Goal: Use online tool/utility: Utilize a website feature to perform a specific function

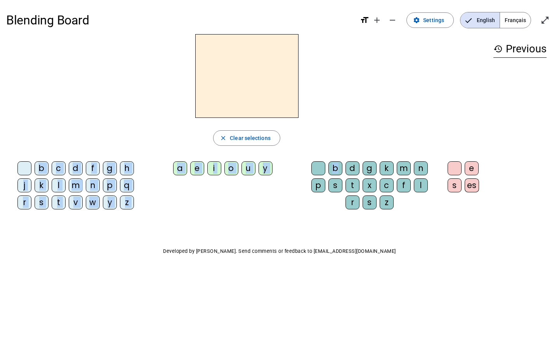
drag, startPoint x: 338, startPoint y: 166, endPoint x: 244, endPoint y: 103, distance: 113.1
click at [244, 103] on div "close Clear selections b c d f g h j k l m n p q r s t v w y z a e i o u y b d …" at bounding box center [246, 125] width 481 height 182
click at [300, 151] on div "close Clear selections b c d f g h j k l m n p q r s t v w y z a e i o u y b d …" at bounding box center [246, 125] width 481 height 182
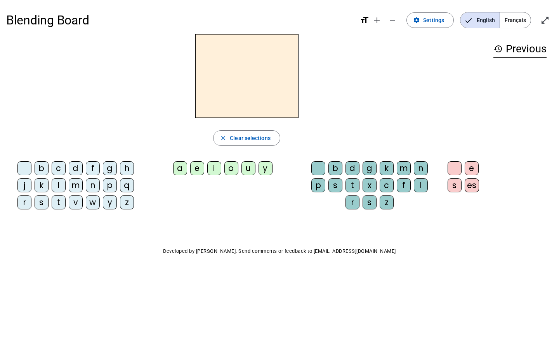
click at [127, 170] on div "h" at bounding box center [127, 168] width 14 height 14
click at [478, 166] on div "e" at bounding box center [472, 168] width 14 height 14
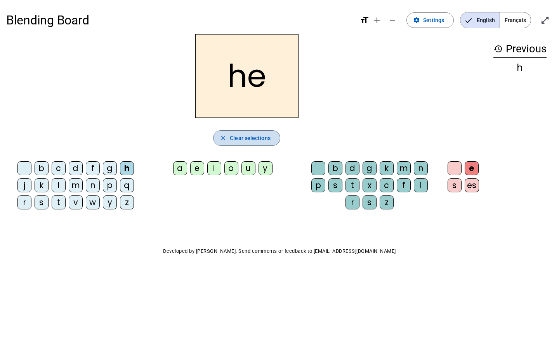
click at [240, 138] on span "Clear selections" at bounding box center [250, 138] width 41 height 9
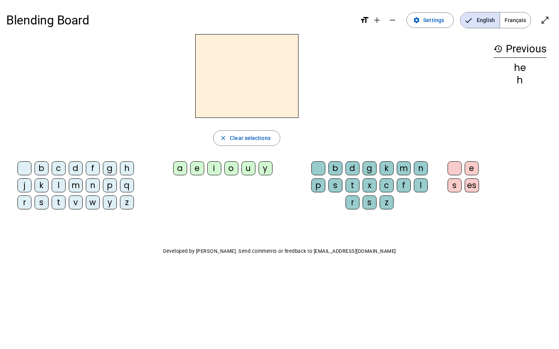
click at [336, 171] on div "b" at bounding box center [335, 168] width 14 height 14
click at [179, 169] on div "a" at bounding box center [180, 168] width 14 height 14
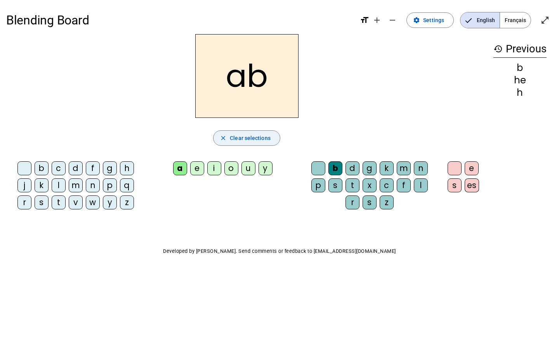
click at [250, 144] on span "button" at bounding box center [247, 138] width 66 height 19
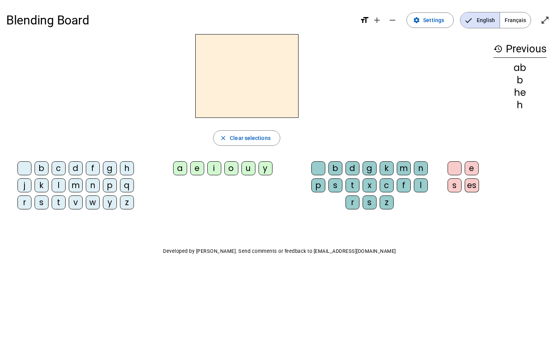
click at [180, 172] on div "a" at bounding box center [180, 168] width 14 height 14
click at [332, 165] on div "b" at bounding box center [335, 168] width 14 height 14
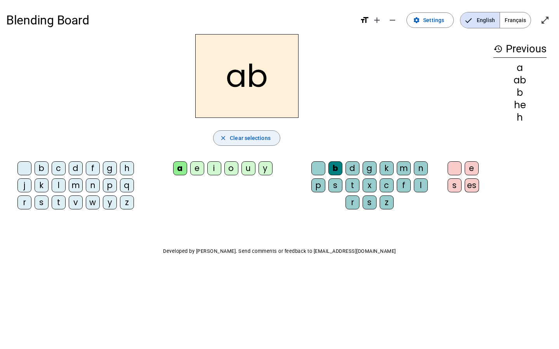
click at [246, 140] on span "Clear selections" at bounding box center [250, 138] width 41 height 9
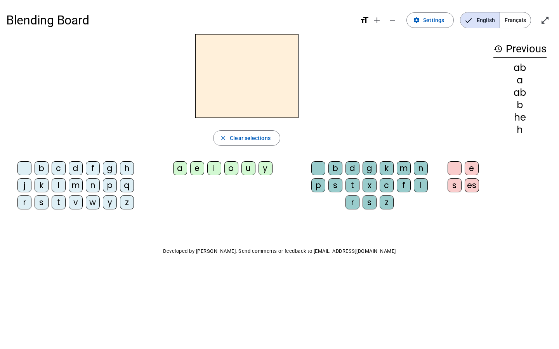
click at [335, 169] on div "b" at bounding box center [335, 168] width 14 height 14
click at [181, 165] on div "a" at bounding box center [180, 168] width 14 height 14
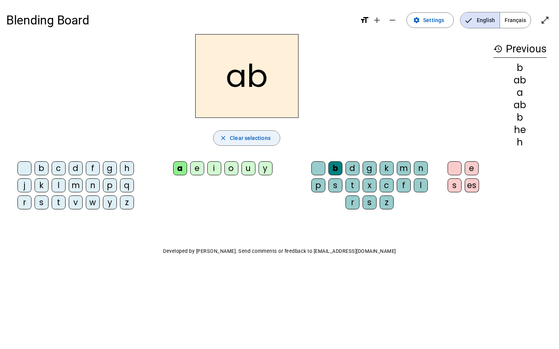
click at [238, 138] on span "Clear selections" at bounding box center [250, 138] width 41 height 9
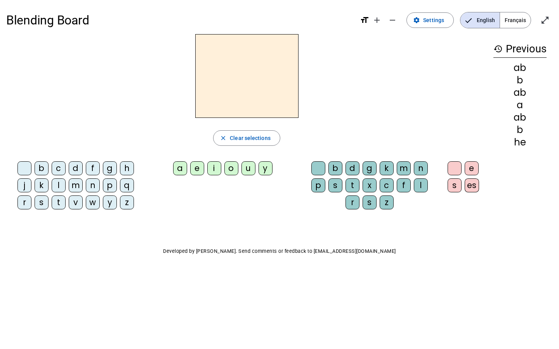
click at [43, 170] on div "b" at bounding box center [42, 168] width 14 height 14
click at [177, 170] on div "a" at bounding box center [180, 168] width 14 height 14
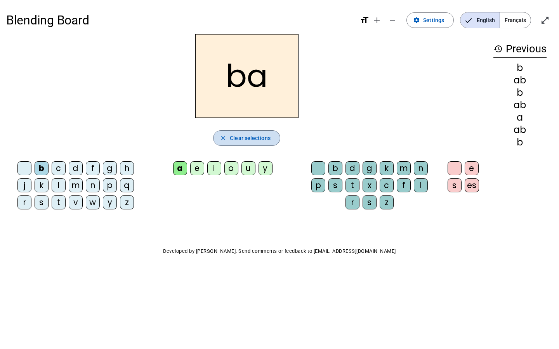
click at [247, 134] on span "Clear selections" at bounding box center [250, 138] width 41 height 9
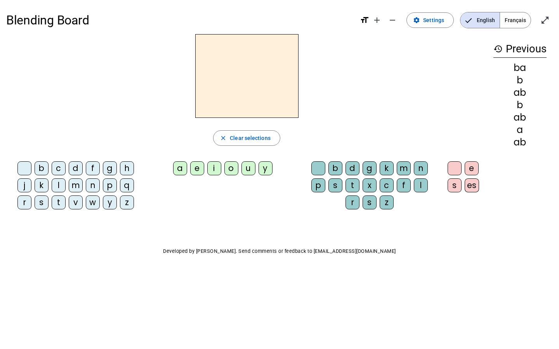
click at [500, 50] on mat-icon "history" at bounding box center [497, 48] width 9 height 9
